Goal: Task Accomplishment & Management: Manage account settings

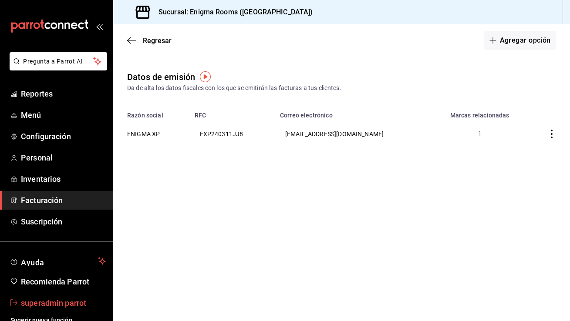
click at [51, 305] on span "superadmin parrot" at bounding box center [63, 303] width 85 height 12
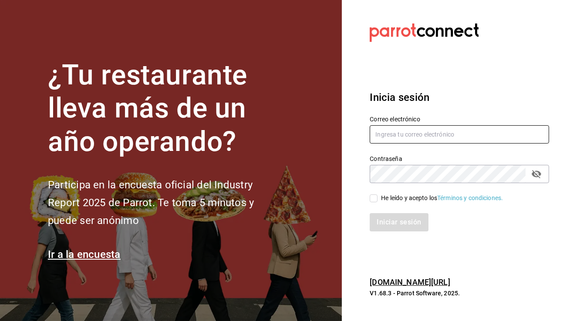
click at [461, 141] on input "text" at bounding box center [459, 134] width 179 height 18
type input "d"
type input "shawarmahouse@qro.com"
click at [378, 196] on input "He leído y acepto los Términos y condiciones." at bounding box center [374, 199] width 8 height 8
checkbox input "true"
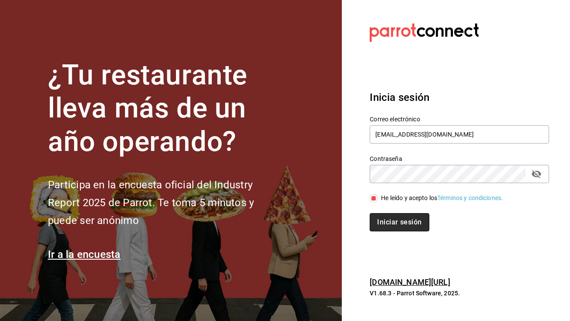
click at [383, 223] on button "Iniciar sesión" at bounding box center [399, 222] width 59 height 18
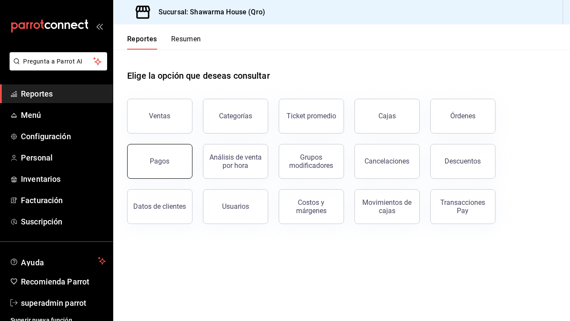
click at [165, 159] on div "Pagos" at bounding box center [160, 161] width 20 height 8
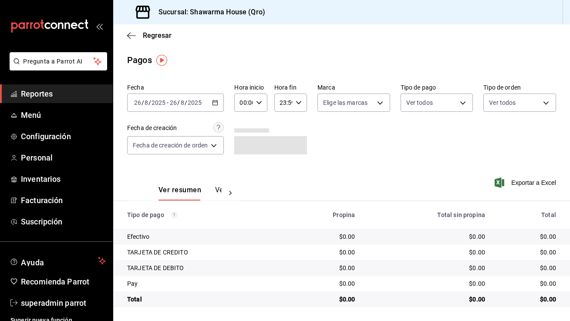
click at [214, 105] on \(Stroke\) "button" at bounding box center [215, 103] width 5 height 5
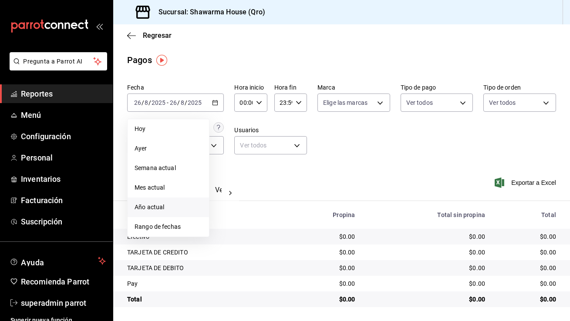
click at [168, 212] on li "Año actual" at bounding box center [168, 208] width 81 height 20
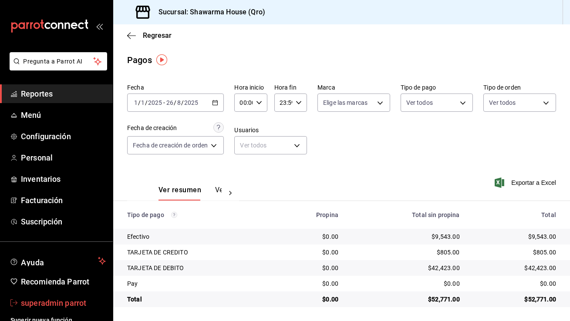
click at [64, 306] on span "superadmin parrot" at bounding box center [63, 303] width 85 height 12
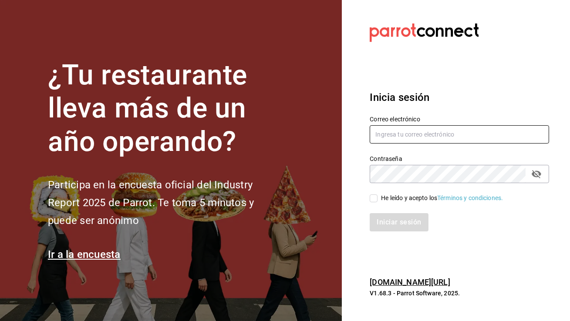
click at [398, 135] on input "text" at bounding box center [459, 134] width 179 height 18
type input "maravelacb@mty.com"
click at [374, 200] on input "He leído y acepto los Términos y condiciones." at bounding box center [374, 199] width 8 height 8
checkbox input "true"
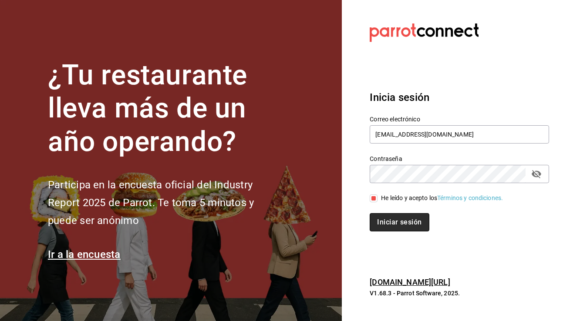
click at [378, 216] on button "Iniciar sesión" at bounding box center [399, 222] width 59 height 18
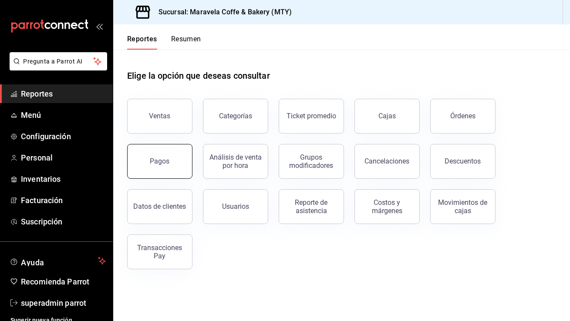
click at [158, 160] on div "Pagos" at bounding box center [160, 161] width 20 height 8
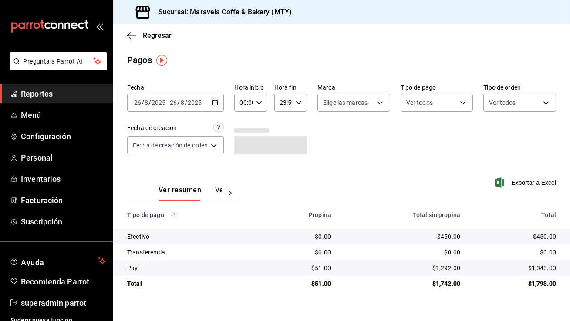
click at [217, 102] on \(Stroke\) "button" at bounding box center [215, 102] width 5 height 0
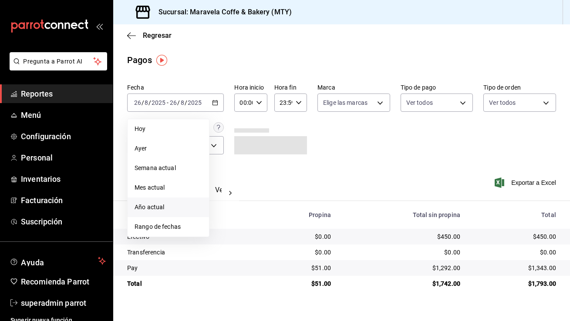
click at [160, 205] on span "Año actual" at bounding box center [169, 207] width 68 height 9
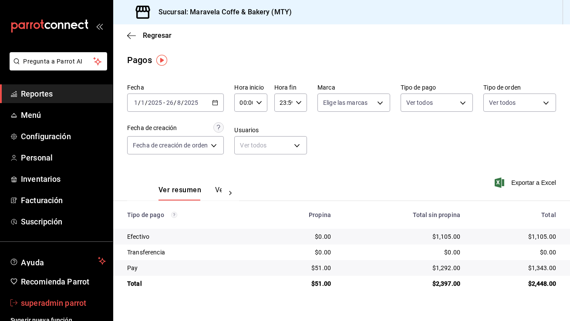
click at [60, 308] on span "superadmin parrot" at bounding box center [63, 303] width 85 height 12
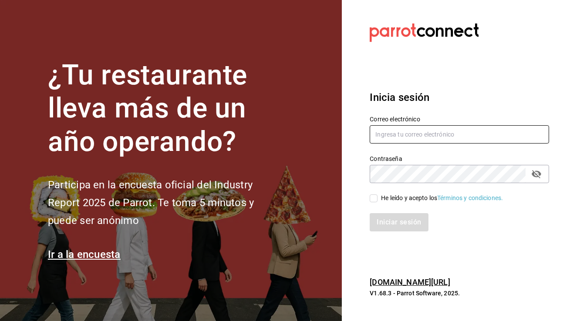
click at [409, 135] on input "text" at bounding box center [459, 134] width 179 height 18
type input "lasquekas@sendero.com"
click at [375, 199] on input "He leído y acepto los Términos y condiciones." at bounding box center [374, 199] width 8 height 8
checkbox input "true"
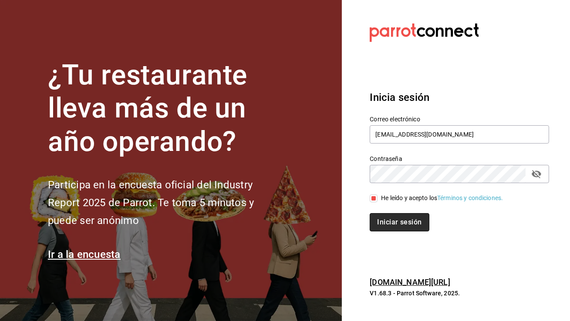
click at [394, 231] on button "Iniciar sesión" at bounding box center [399, 222] width 59 height 18
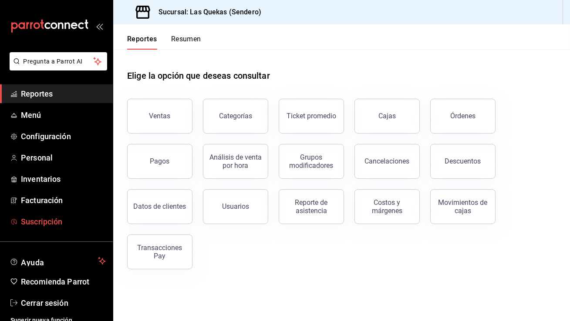
click at [64, 216] on span "Suscripción" at bounding box center [63, 222] width 85 height 12
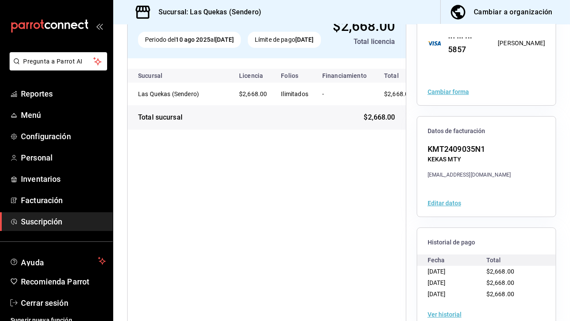
scroll to position [91, 0]
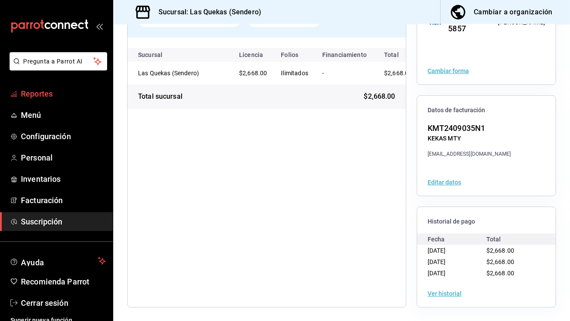
click at [51, 92] on span "Reportes" at bounding box center [63, 94] width 85 height 12
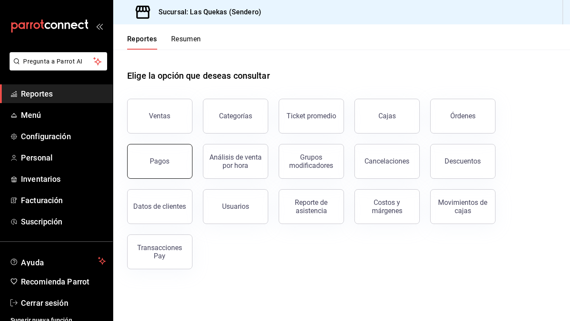
click at [162, 169] on button "Pagos" at bounding box center [159, 161] width 65 height 35
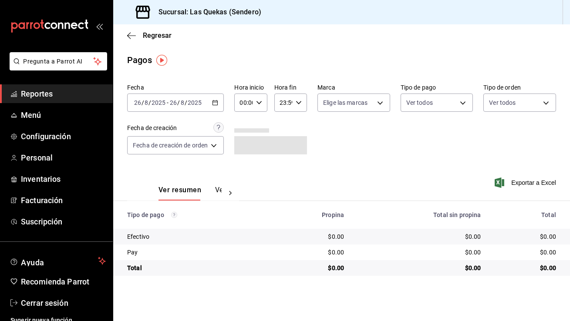
click at [216, 101] on \(Stroke\) "button" at bounding box center [215, 103] width 5 height 5
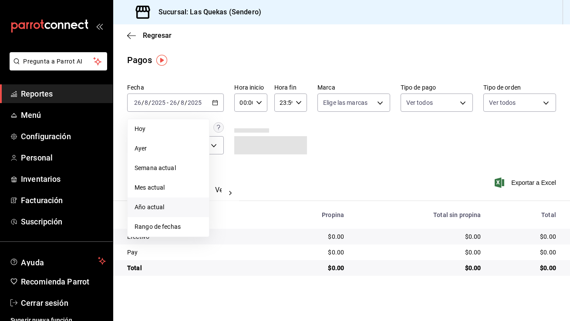
click at [171, 213] on li "Año actual" at bounding box center [168, 208] width 81 height 20
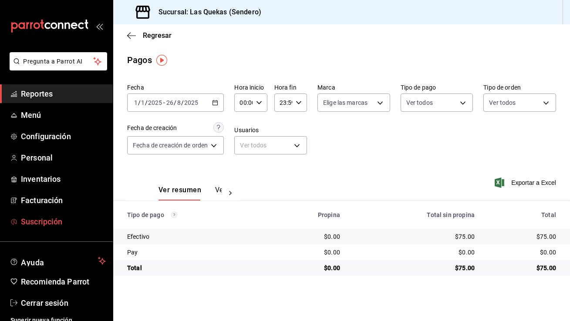
click at [59, 226] on span "Suscripción" at bounding box center [63, 222] width 85 height 12
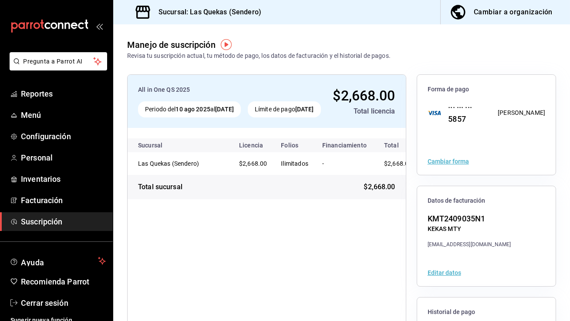
click at [527, 14] on div "Cambiar a organización" at bounding box center [513, 12] width 79 height 12
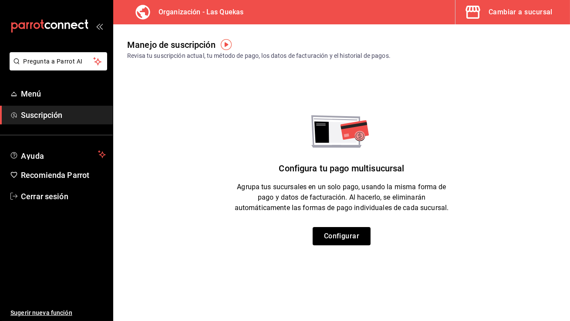
click at [528, 14] on div "Cambiar a sucursal" at bounding box center [521, 12] width 64 height 12
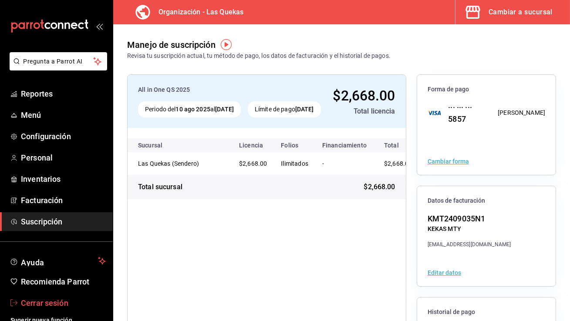
click at [63, 304] on span "Cerrar sesión" at bounding box center [63, 303] width 85 height 12
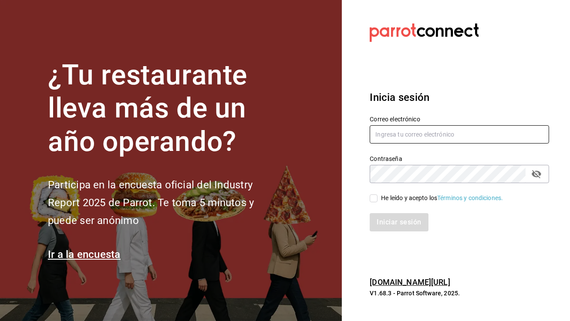
click at [426, 142] on input "text" at bounding box center [459, 134] width 179 height 18
type input "multiuser@cuevadehumo.com"
click at [378, 203] on div "Iniciar sesión" at bounding box center [454, 217] width 190 height 29
click at [376, 203] on label "He leído y acepto los Términos y condiciones." at bounding box center [436, 198] width 133 height 9
click at [376, 203] on input "He leído y acepto los Términos y condiciones." at bounding box center [374, 199] width 8 height 8
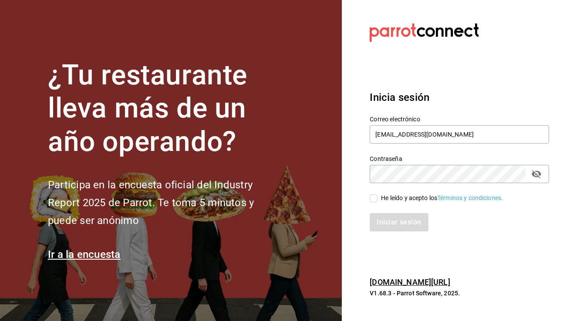
checkbox input "true"
click at [384, 221] on button "Iniciar sesión" at bounding box center [399, 222] width 59 height 18
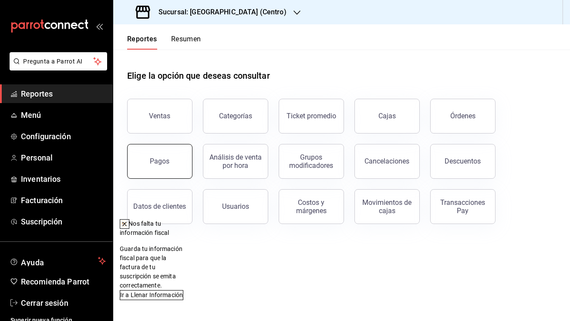
click at [140, 152] on button "Pagos" at bounding box center [159, 161] width 65 height 35
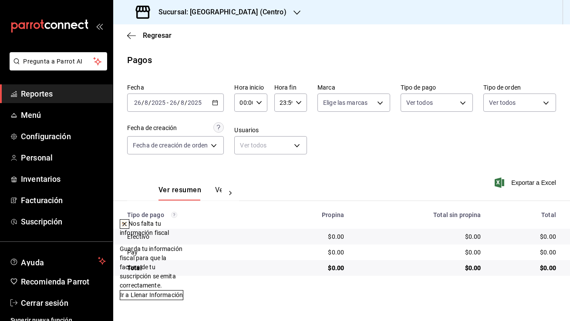
click at [212, 103] on div "[DATE] [DATE] - [DATE] [DATE]" at bounding box center [175, 103] width 97 height 18
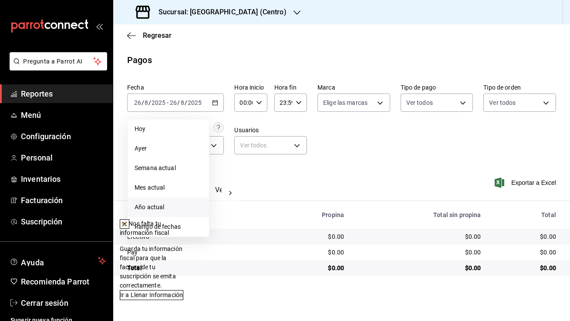
click at [159, 211] on span "Año actual" at bounding box center [169, 207] width 68 height 9
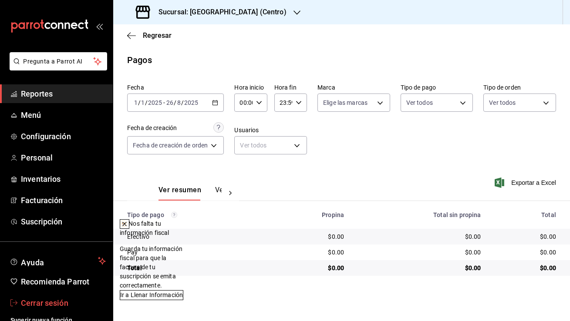
click at [71, 299] on span "Cerrar sesión" at bounding box center [63, 303] width 85 height 12
